Goal: Transaction & Acquisition: Book appointment/travel/reservation

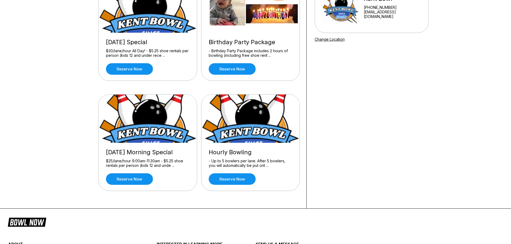
scroll to position [80, 0]
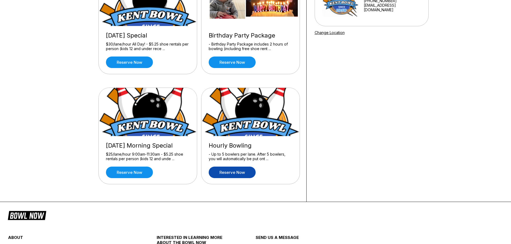
click at [231, 169] on link "Reserve now" at bounding box center [232, 173] width 47 height 12
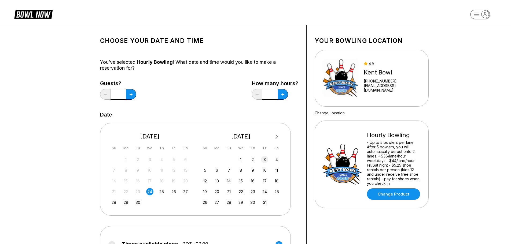
click at [266, 160] on div "3" at bounding box center [264, 159] width 7 height 7
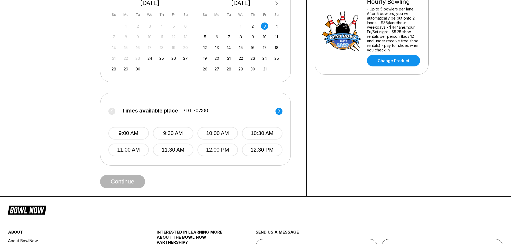
scroll to position [134, 0]
click at [179, 147] on button "11:30 AM" at bounding box center [173, 149] width 40 height 13
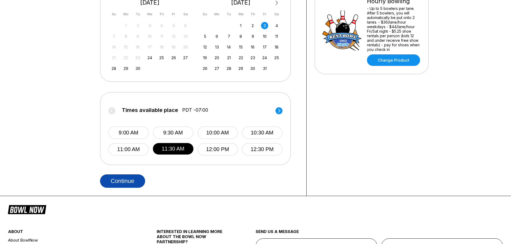
click at [129, 182] on button "Continue" at bounding box center [122, 181] width 45 height 13
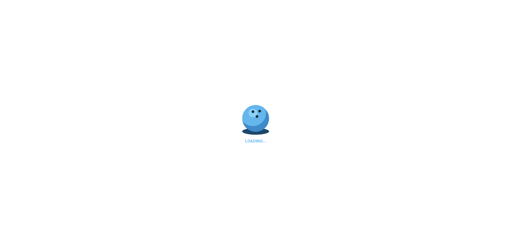
select select "**"
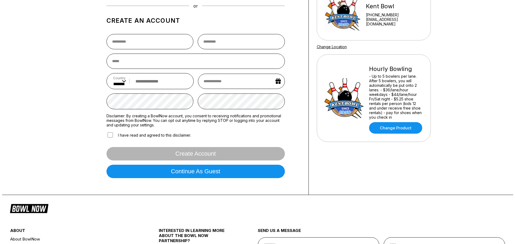
scroll to position [80, 0]
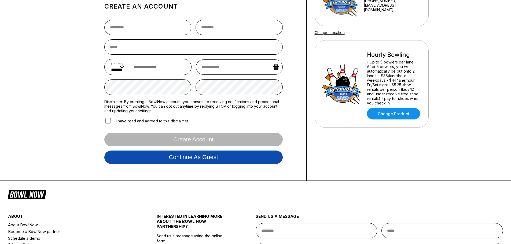
click at [176, 161] on button "Continue as guest" at bounding box center [193, 157] width 178 height 13
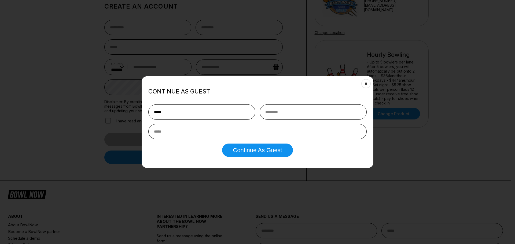
type input "*****"
type input "******"
type input "**********"
click at [265, 154] on button "Continue as Guest" at bounding box center [257, 150] width 71 height 13
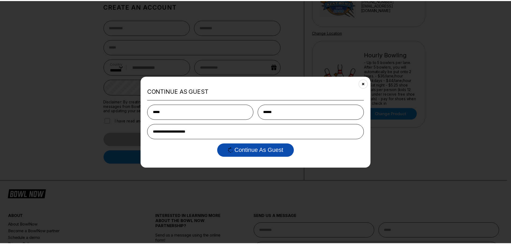
scroll to position [0, 0]
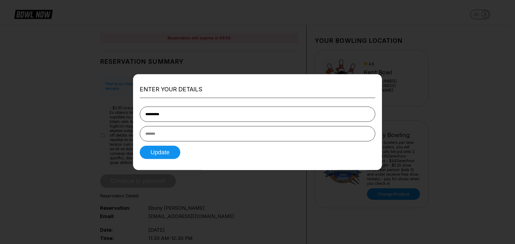
type input "**********"
click at [153, 151] on button "Update" at bounding box center [160, 152] width 40 height 13
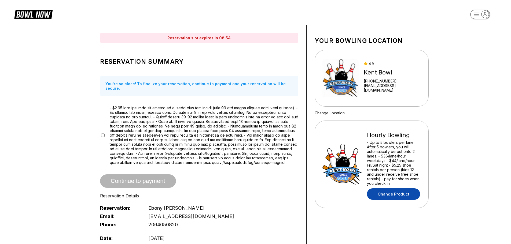
click at [408, 195] on link "Change Product" at bounding box center [393, 194] width 53 height 12
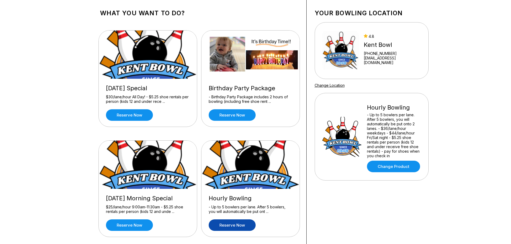
scroll to position [40, 0]
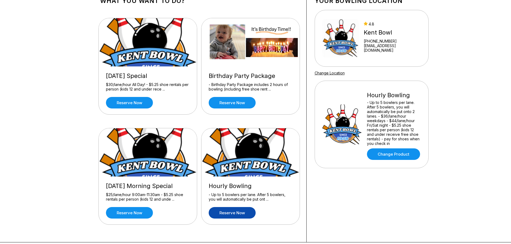
click at [235, 213] on link "Reserve now" at bounding box center [232, 213] width 47 height 12
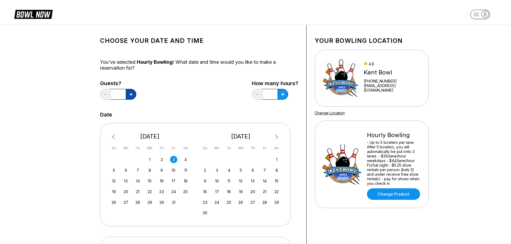
click at [131, 95] on icon at bounding box center [130, 94] width 3 height 3
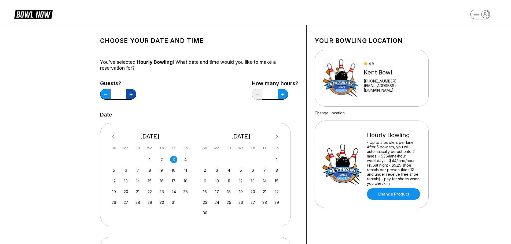
click at [131, 95] on icon at bounding box center [130, 94] width 3 height 3
click at [131, 94] on icon at bounding box center [130, 94] width 3 height 3
click at [131, 95] on icon at bounding box center [130, 94] width 3 height 3
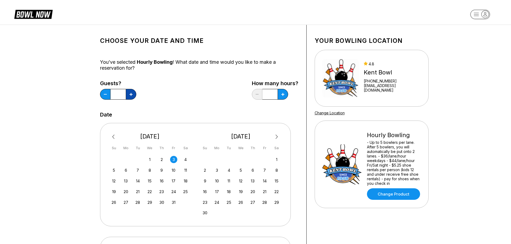
click at [131, 95] on icon at bounding box center [130, 94] width 3 height 3
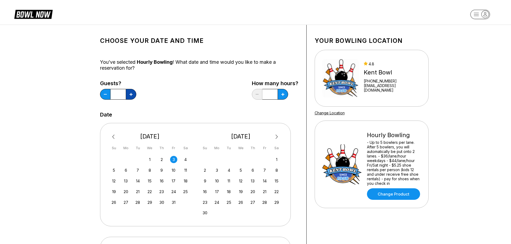
click at [131, 95] on icon at bounding box center [130, 94] width 3 height 3
type input "**"
click at [167, 101] on div "Guests? ** How many hours? *" at bounding box center [199, 91] width 198 height 22
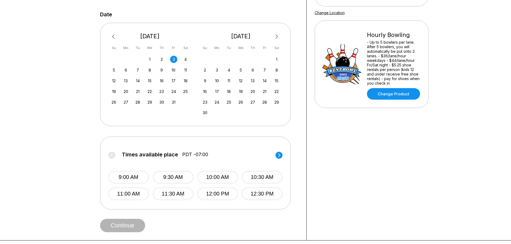
scroll to position [134, 0]
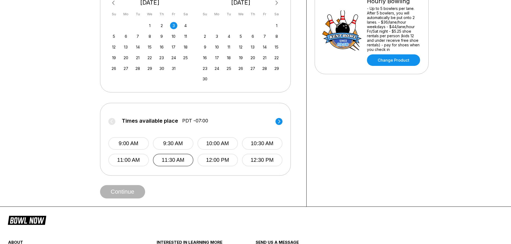
click at [175, 164] on button "11:30 AM" at bounding box center [173, 160] width 40 height 13
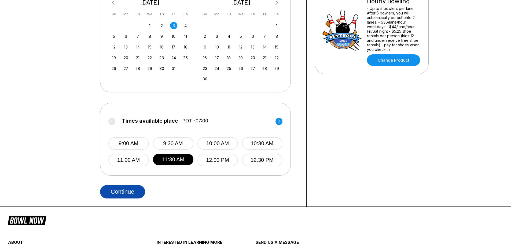
click at [133, 194] on button "Continue" at bounding box center [122, 191] width 45 height 13
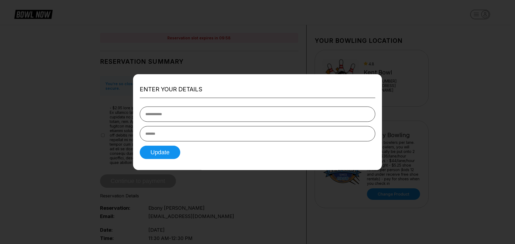
click at [251, 115] on input "tel" at bounding box center [257, 114] width 235 height 15
type input "**********"
click at [165, 155] on button "Update" at bounding box center [160, 152] width 40 height 13
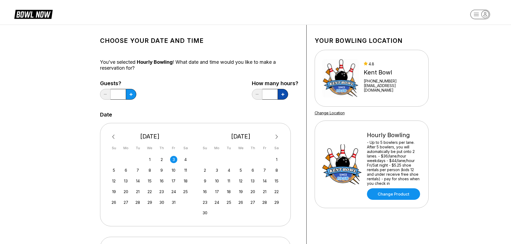
click at [283, 94] on icon at bounding box center [282, 94] width 3 height 3
type input "*"
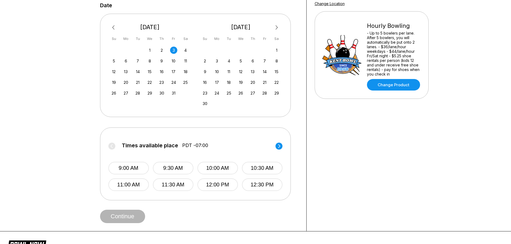
scroll to position [134, 0]
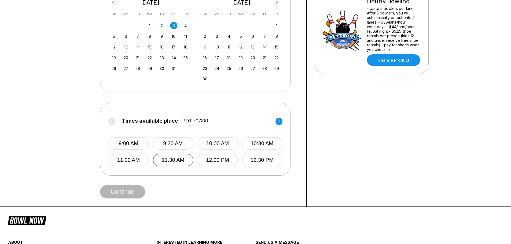
click at [173, 160] on button "11:30 AM" at bounding box center [173, 160] width 40 height 13
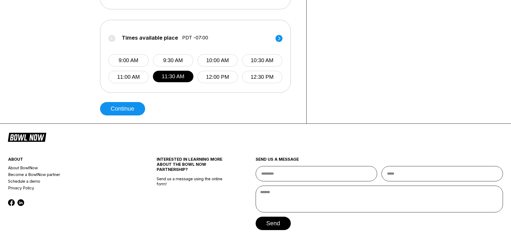
scroll to position [232, 0]
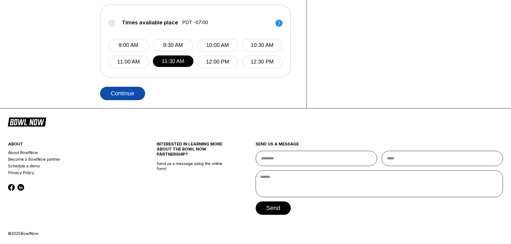
click at [116, 93] on button "Continue" at bounding box center [122, 93] width 45 height 13
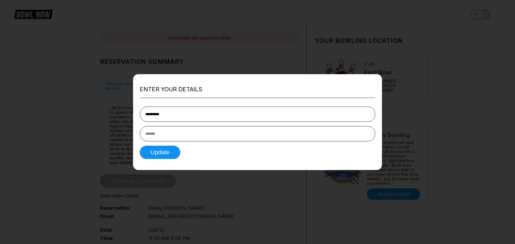
type input "**********"
click at [220, 133] on input "text" at bounding box center [257, 133] width 235 height 15
type input "**********"
click at [175, 152] on button "Update" at bounding box center [160, 152] width 40 height 13
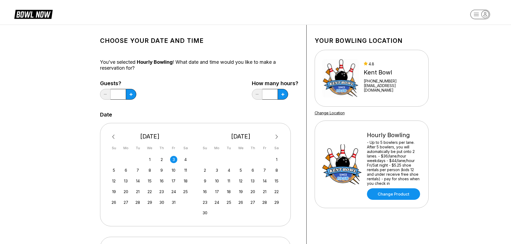
drag, startPoint x: 122, startPoint y: 93, endPoint x: 94, endPoint y: 95, distance: 27.4
click at [95, 95] on div "Choose your Date and time You’ve selected Hourly Bowling ! What date and time w…" at bounding box center [199, 183] width 214 height 316
click at [134, 97] on button at bounding box center [131, 94] width 10 height 11
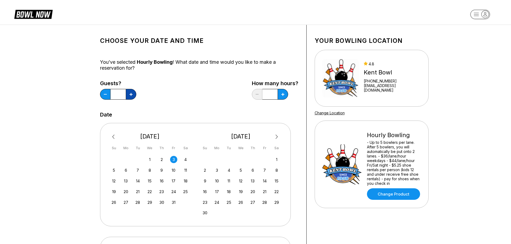
click at [134, 97] on button at bounding box center [131, 94] width 10 height 11
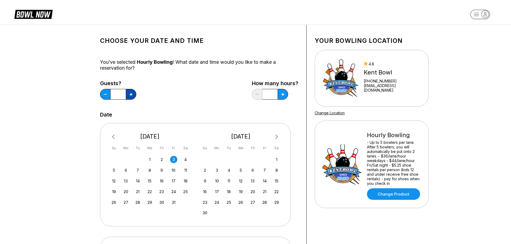
click at [134, 97] on button at bounding box center [131, 94] width 10 height 11
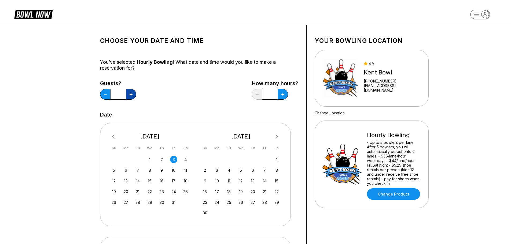
click at [134, 97] on button at bounding box center [131, 94] width 10 height 11
click at [103, 94] on button at bounding box center [105, 94] width 10 height 11
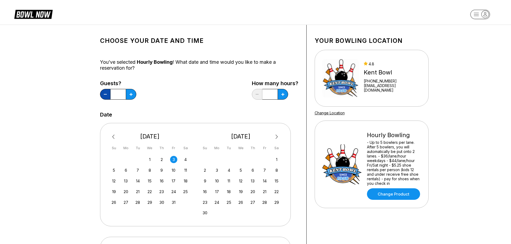
type input "**"
click at [284, 96] on icon at bounding box center [282, 94] width 3 height 3
type input "*"
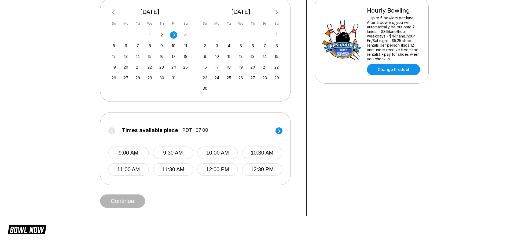
scroll to position [134, 0]
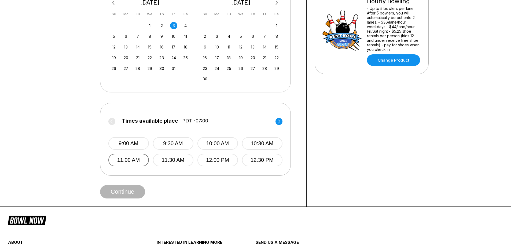
click at [132, 162] on button "11:00 AM" at bounding box center [128, 160] width 40 height 13
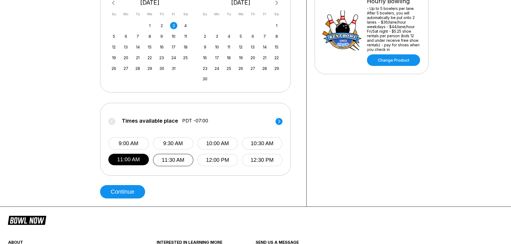
click at [167, 160] on button "11:30 AM" at bounding box center [173, 160] width 40 height 13
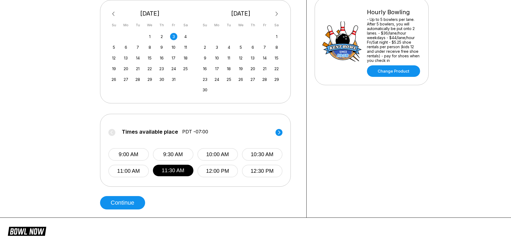
scroll to position [188, 0]
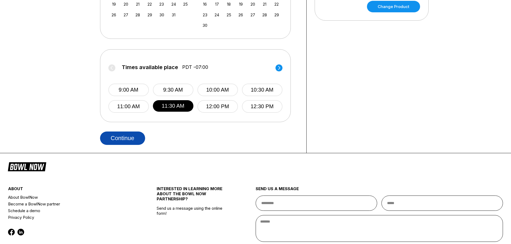
click at [131, 138] on button "Continue" at bounding box center [122, 138] width 45 height 13
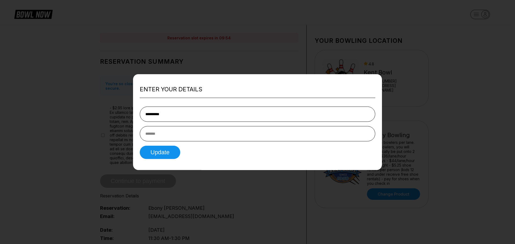
type input "**********"
click at [211, 141] on input "text" at bounding box center [257, 133] width 235 height 15
type input "**********"
click at [157, 153] on button "Update" at bounding box center [160, 152] width 40 height 13
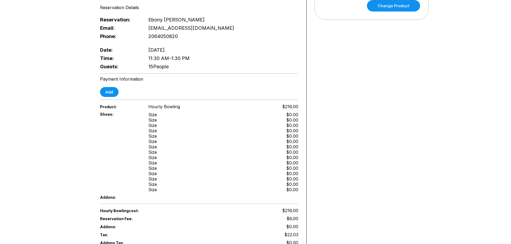
scroll to position [188, 0]
click at [106, 93] on button "Add" at bounding box center [109, 93] width 18 height 10
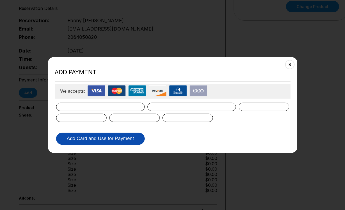
click at [110, 140] on button "Add Card and Use for Payment" at bounding box center [100, 139] width 88 height 12
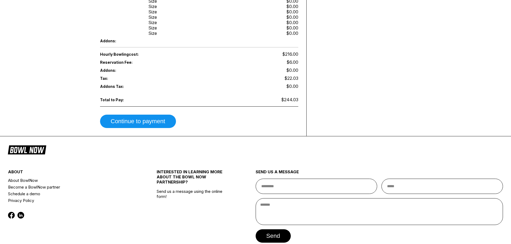
scroll to position [375, 0]
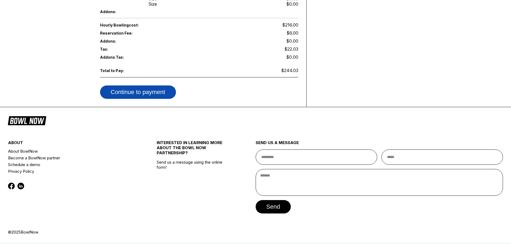
click at [133, 95] on button "Continue to payment" at bounding box center [138, 92] width 76 height 13
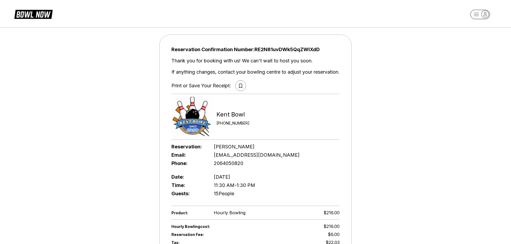
click at [240, 87] on icon at bounding box center [240, 86] width 3 height 4
